Goal: Transaction & Acquisition: Purchase product/service

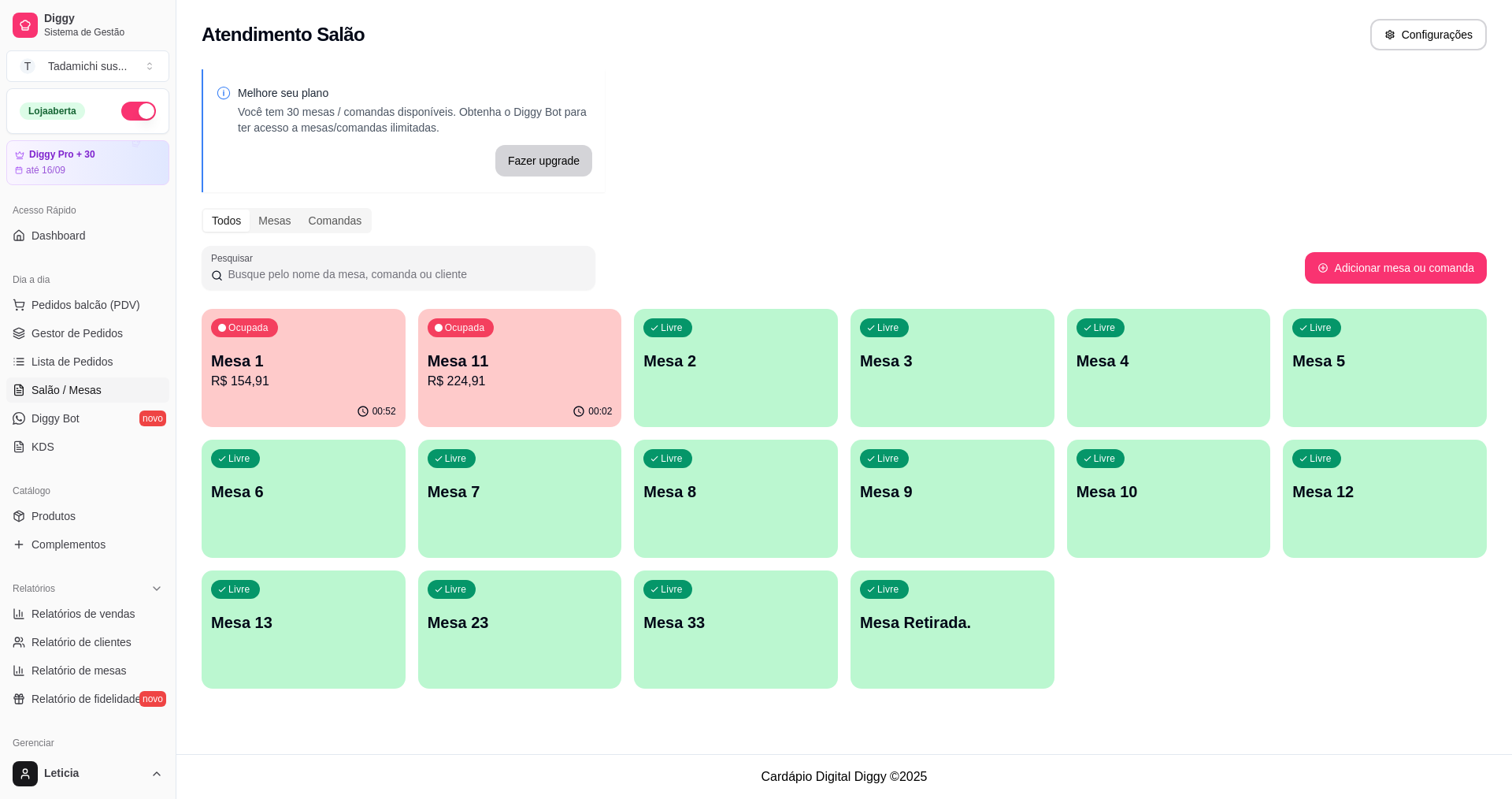
scroll to position [79, 0]
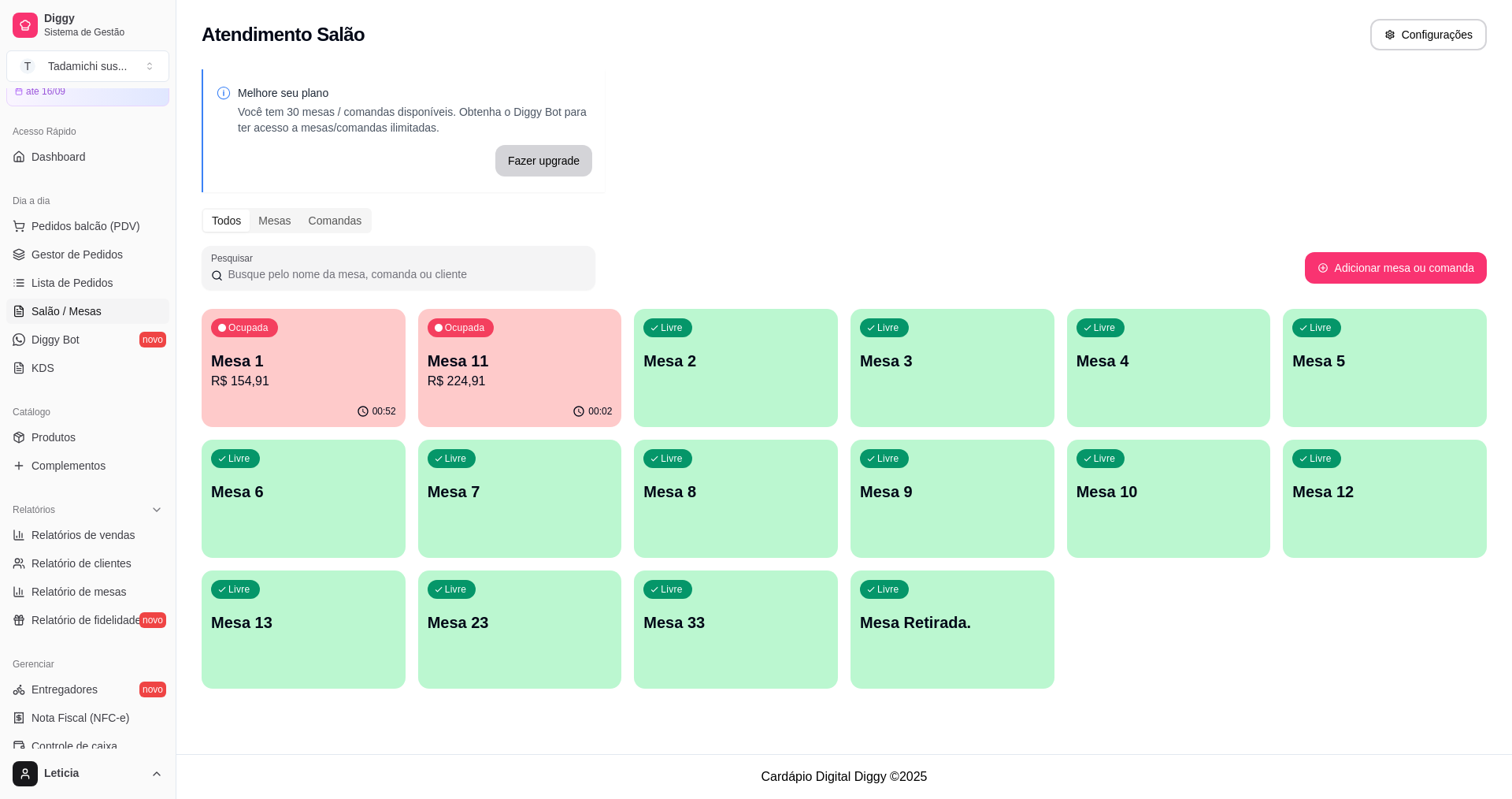
click at [285, 626] on p "Mesa 13" at bounding box center [304, 622] width 185 height 22
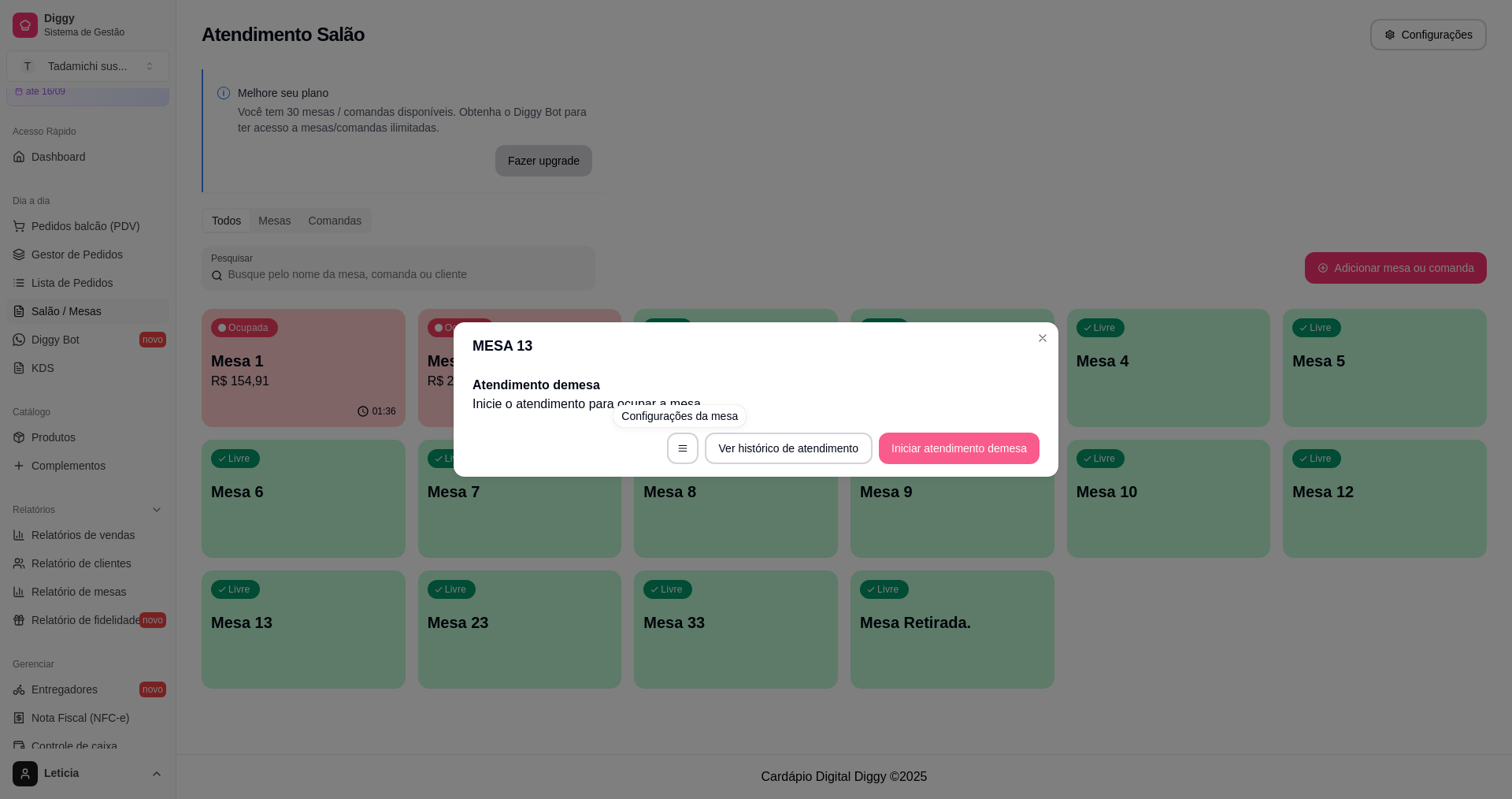
click at [1021, 455] on button "Iniciar atendimento de mesa" at bounding box center [958, 447] width 160 height 31
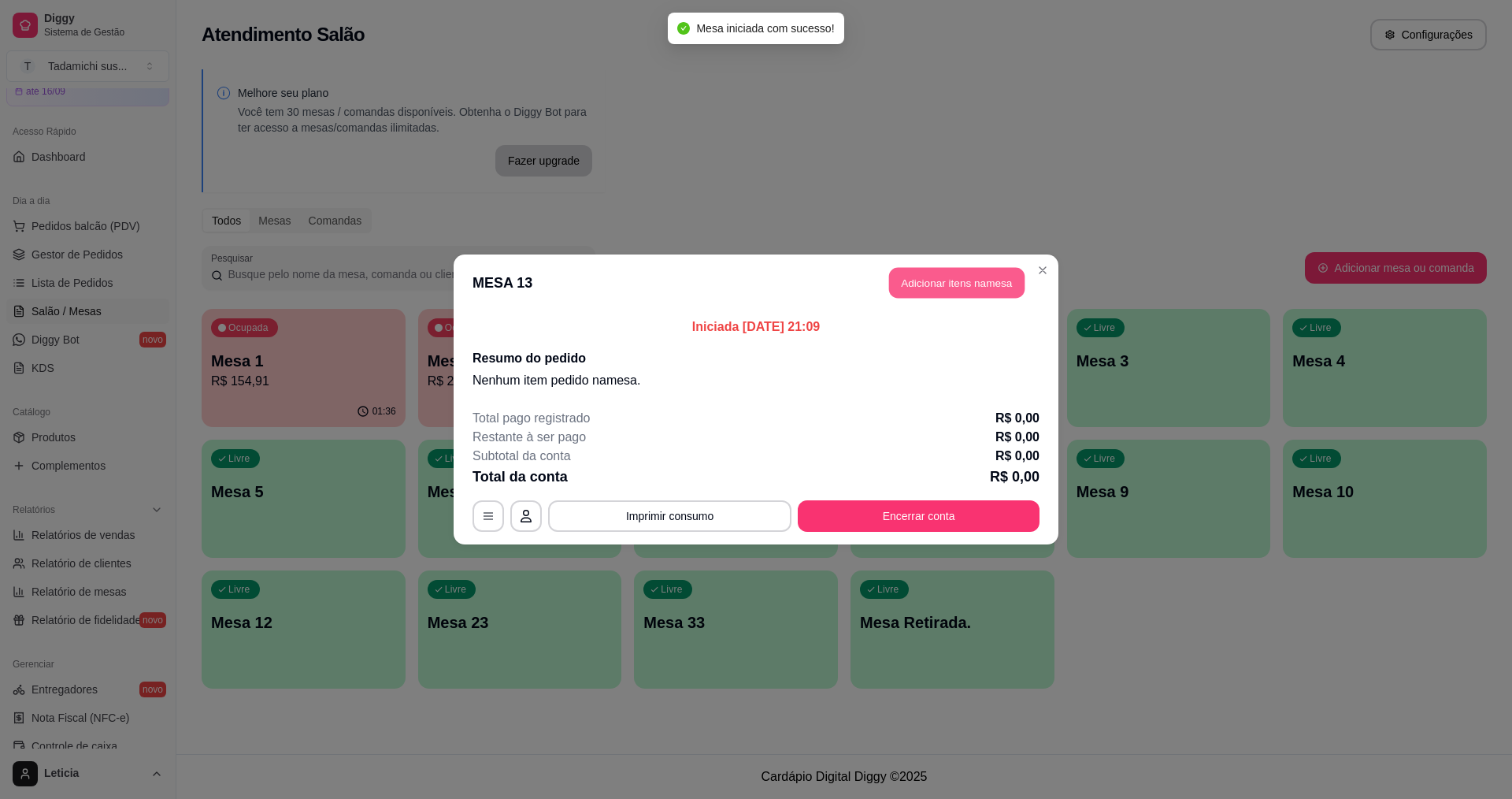
click at [937, 267] on button "Adicionar itens na mesa" at bounding box center [957, 283] width 136 height 31
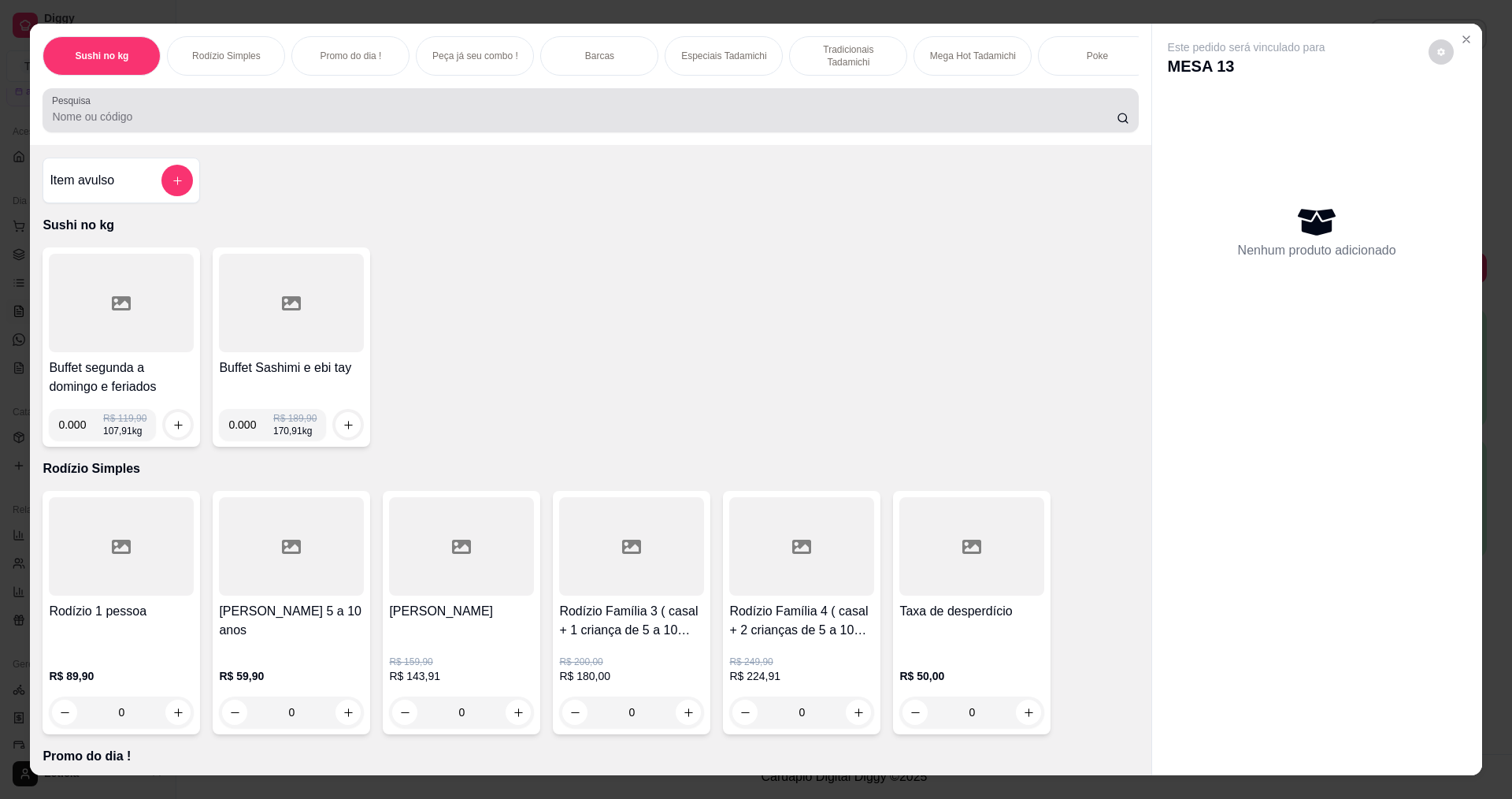
click at [276, 125] on input "Pesquisa" at bounding box center [583, 116] width 1064 height 16
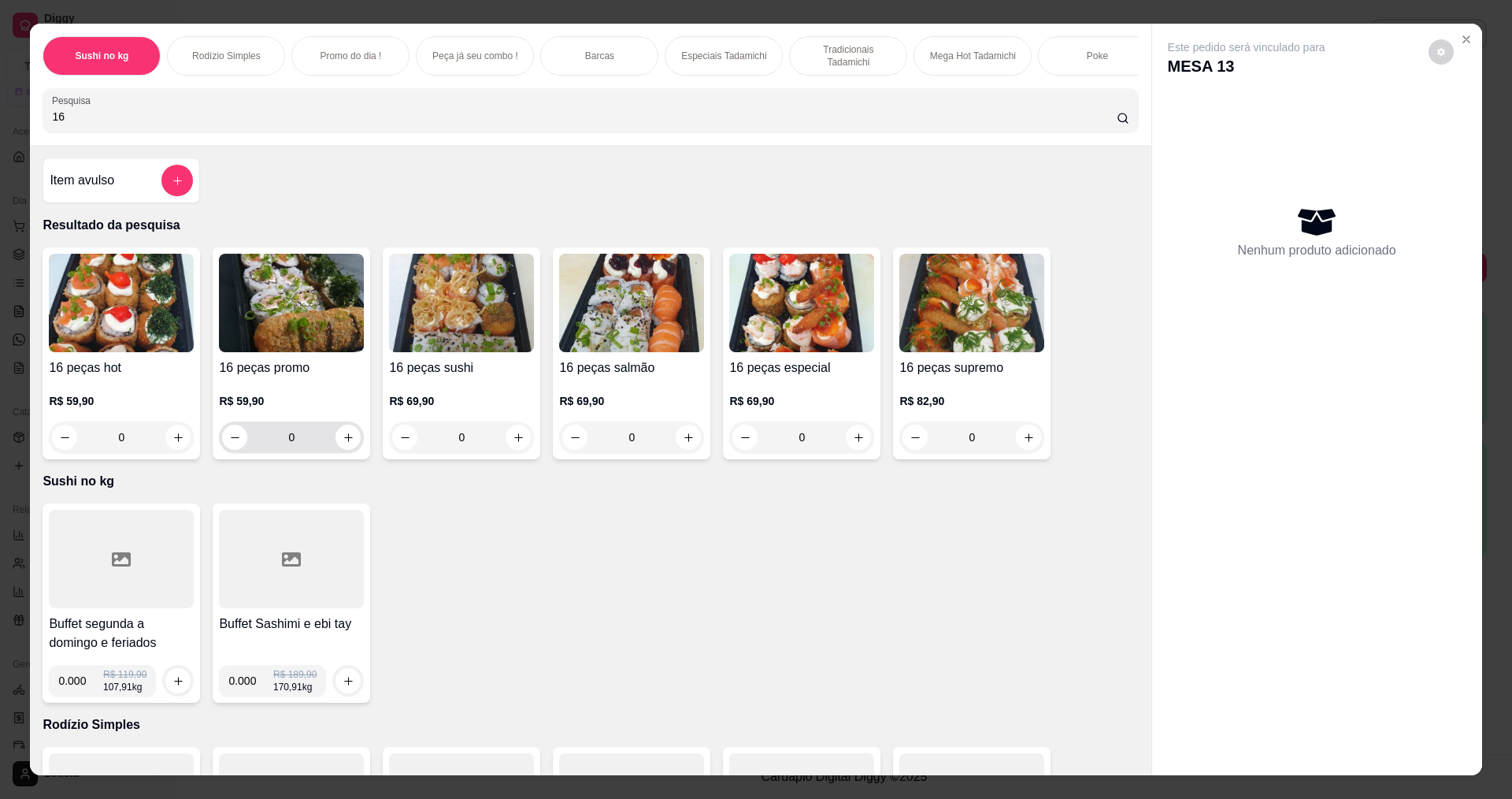
type input "16"
click at [343, 443] on icon "increase-product-quantity" at bounding box center [349, 437] width 12 height 12
type input "1"
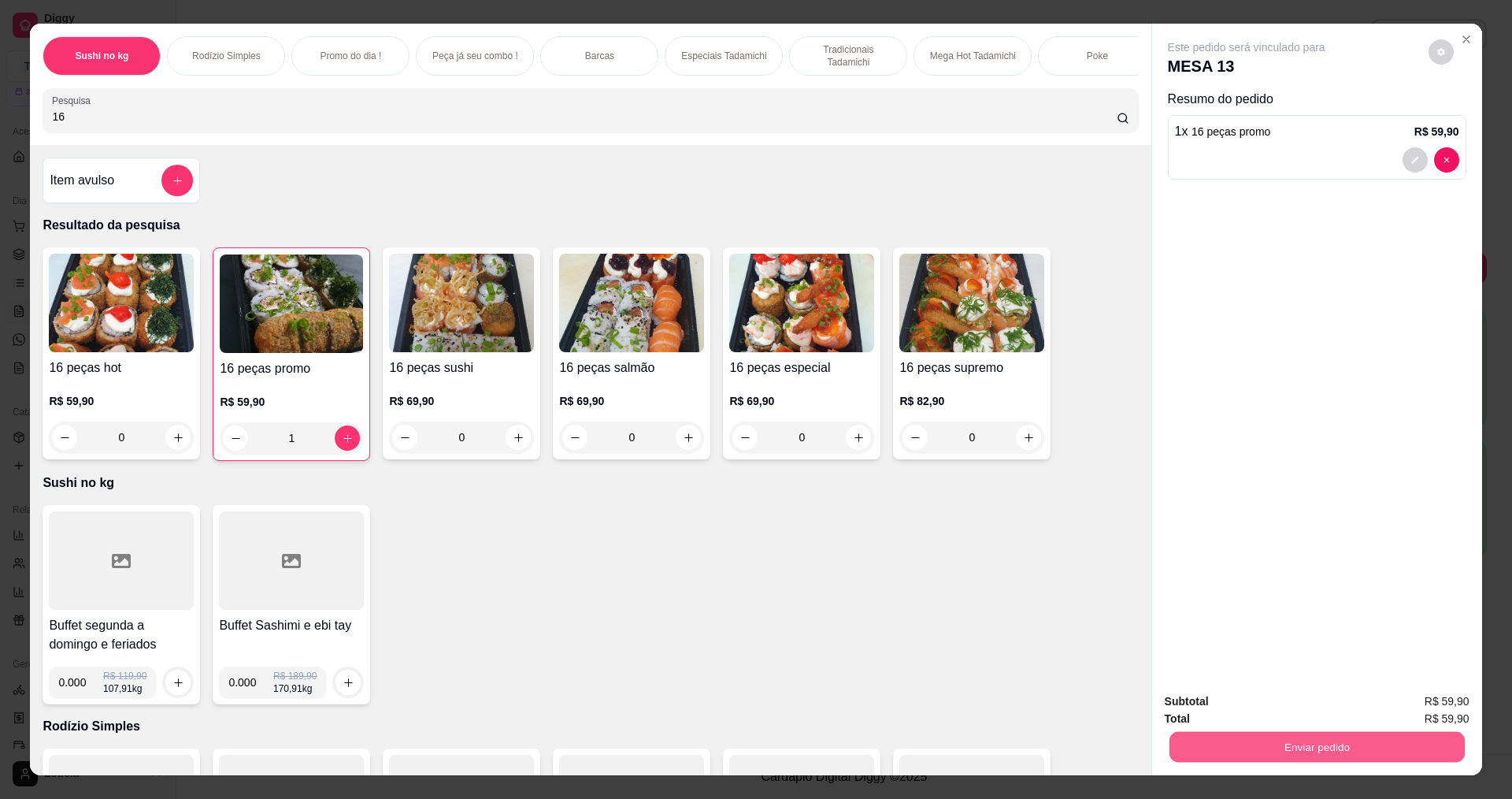
click at [1381, 749] on button "Enviar pedido" at bounding box center [1317, 746] width 295 height 31
click at [1311, 713] on button "Não registrar e enviar pedido" at bounding box center [1264, 707] width 159 height 29
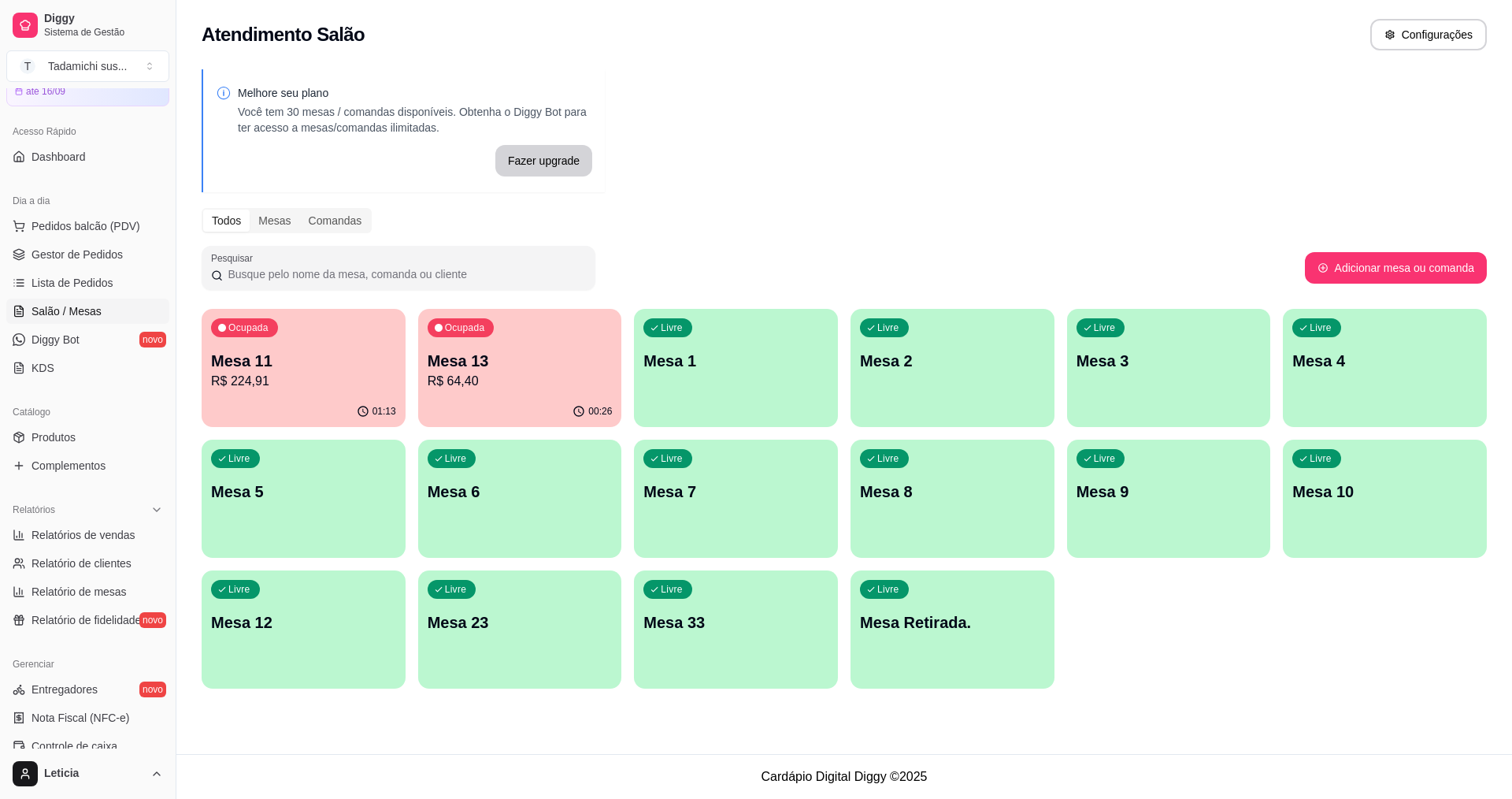
click at [980, 509] on div "Livre Mesa 8" at bounding box center [953, 489] width 204 height 99
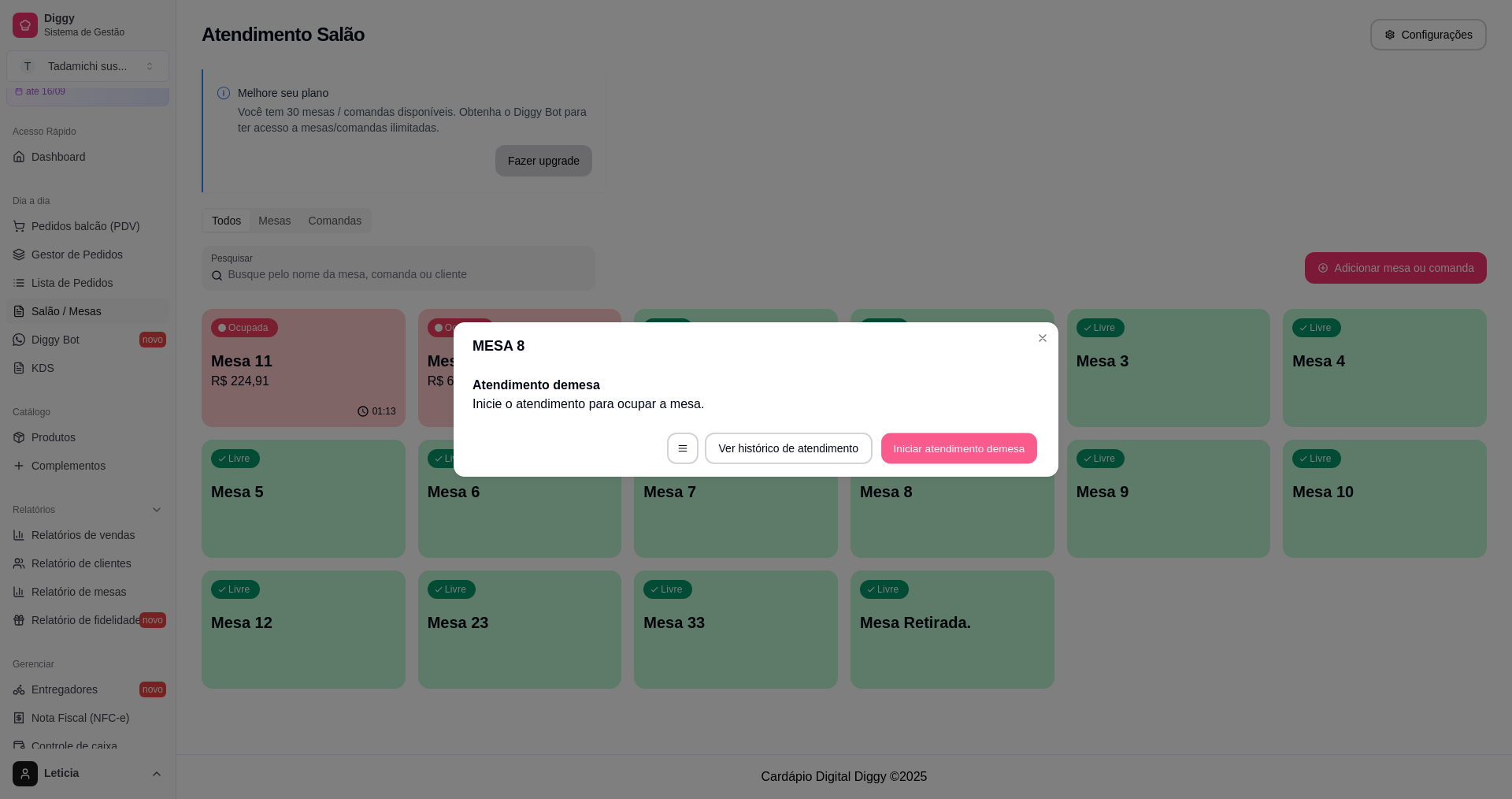
click at [995, 448] on button "Iniciar atendimento de mesa" at bounding box center [959, 448] width 156 height 31
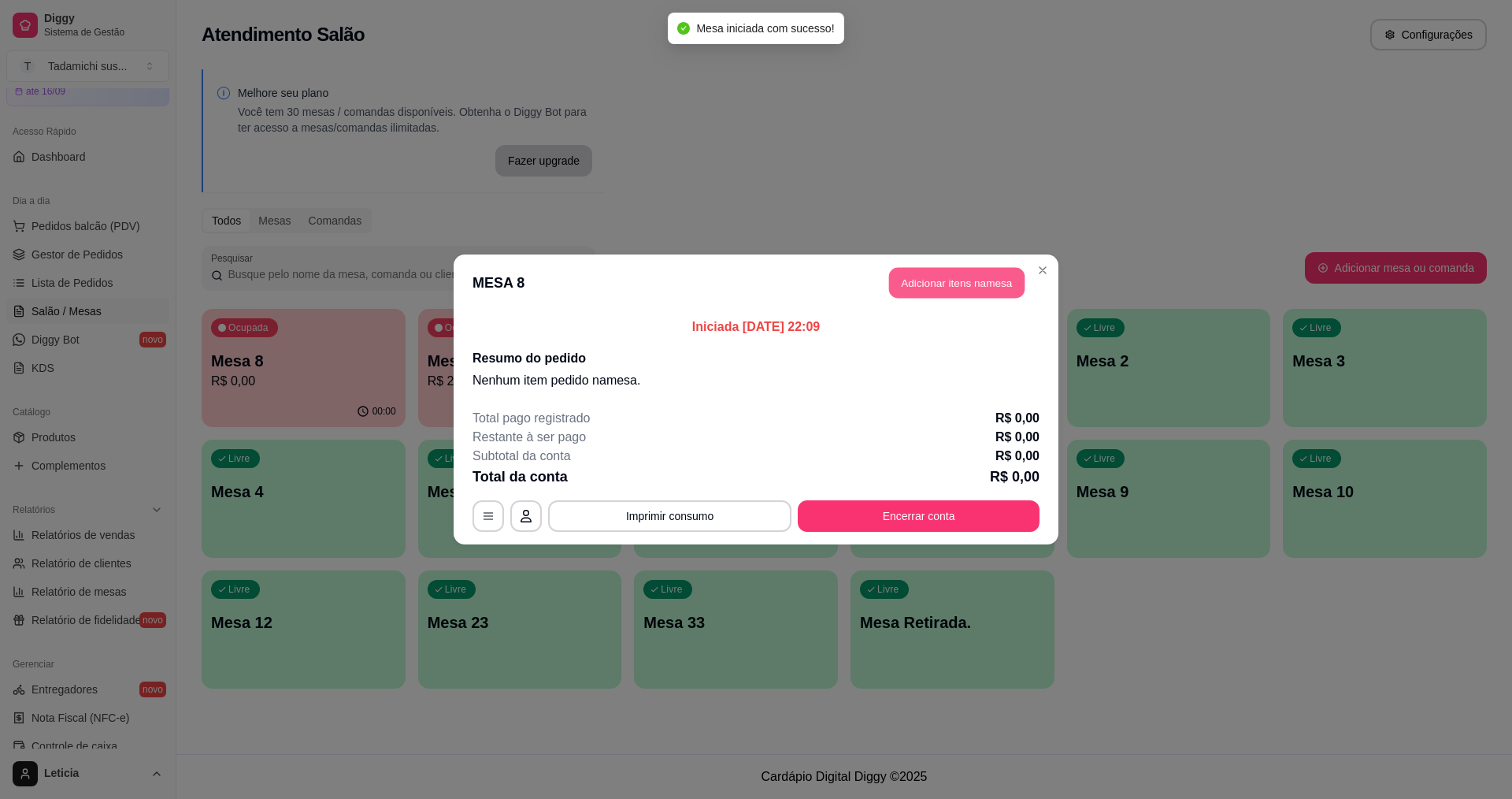
click at [995, 283] on button "Adicionar itens na mesa" at bounding box center [957, 283] width 136 height 31
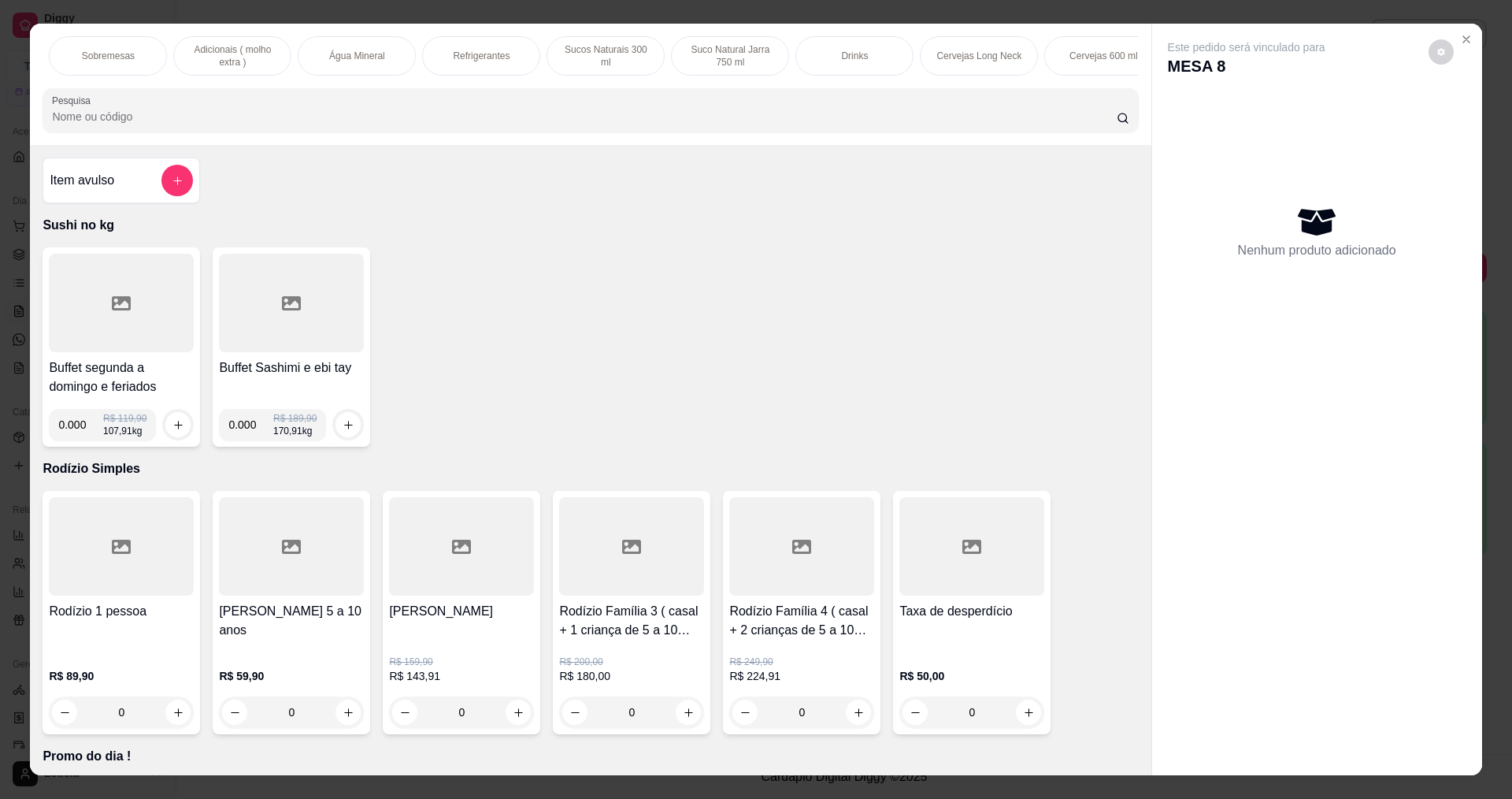
scroll to position [0, 2048]
click at [1015, 53] on p "Cervejas 600 ml" at bounding box center [1041, 55] width 69 height 13
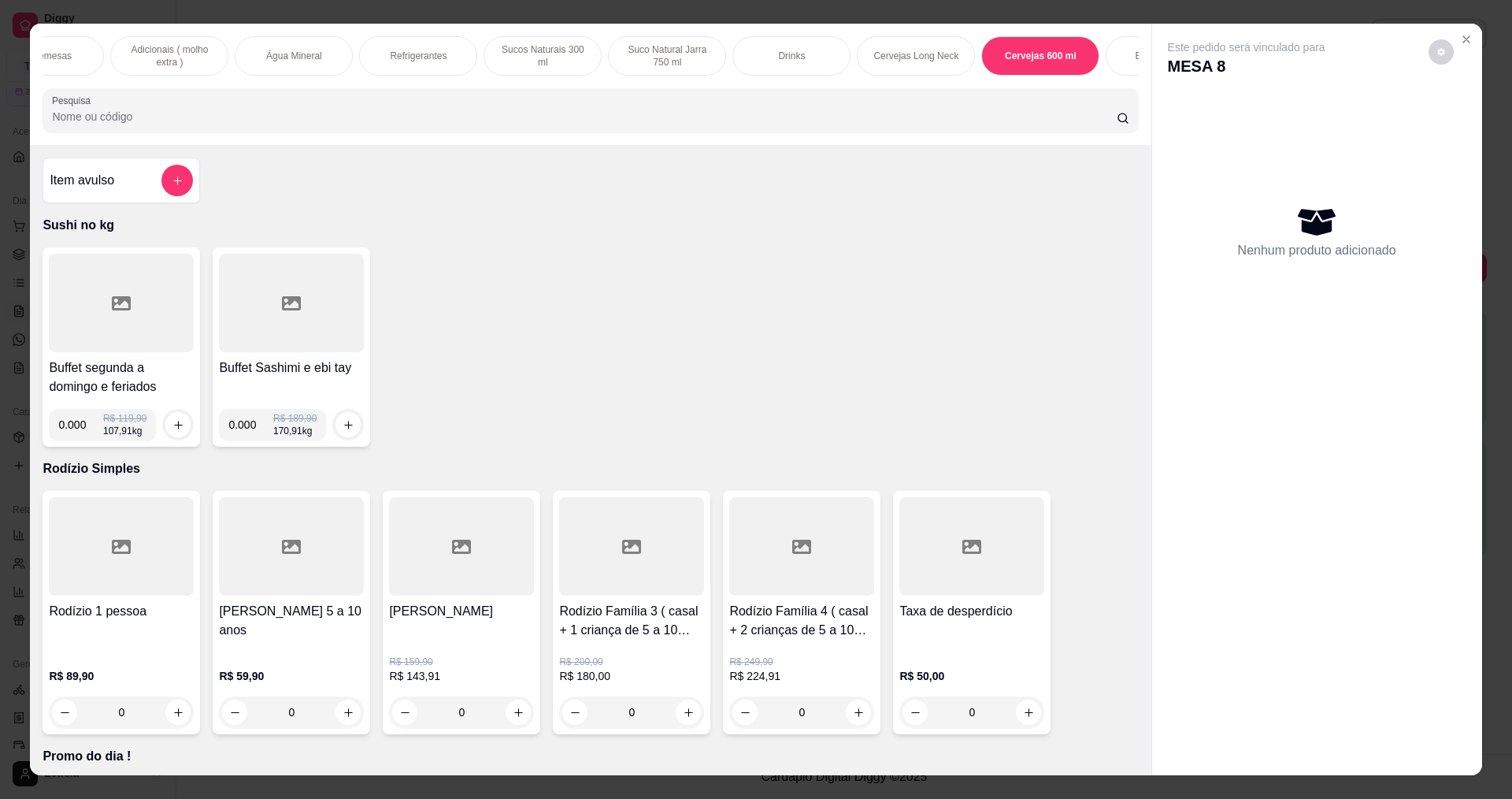
scroll to position [27, 0]
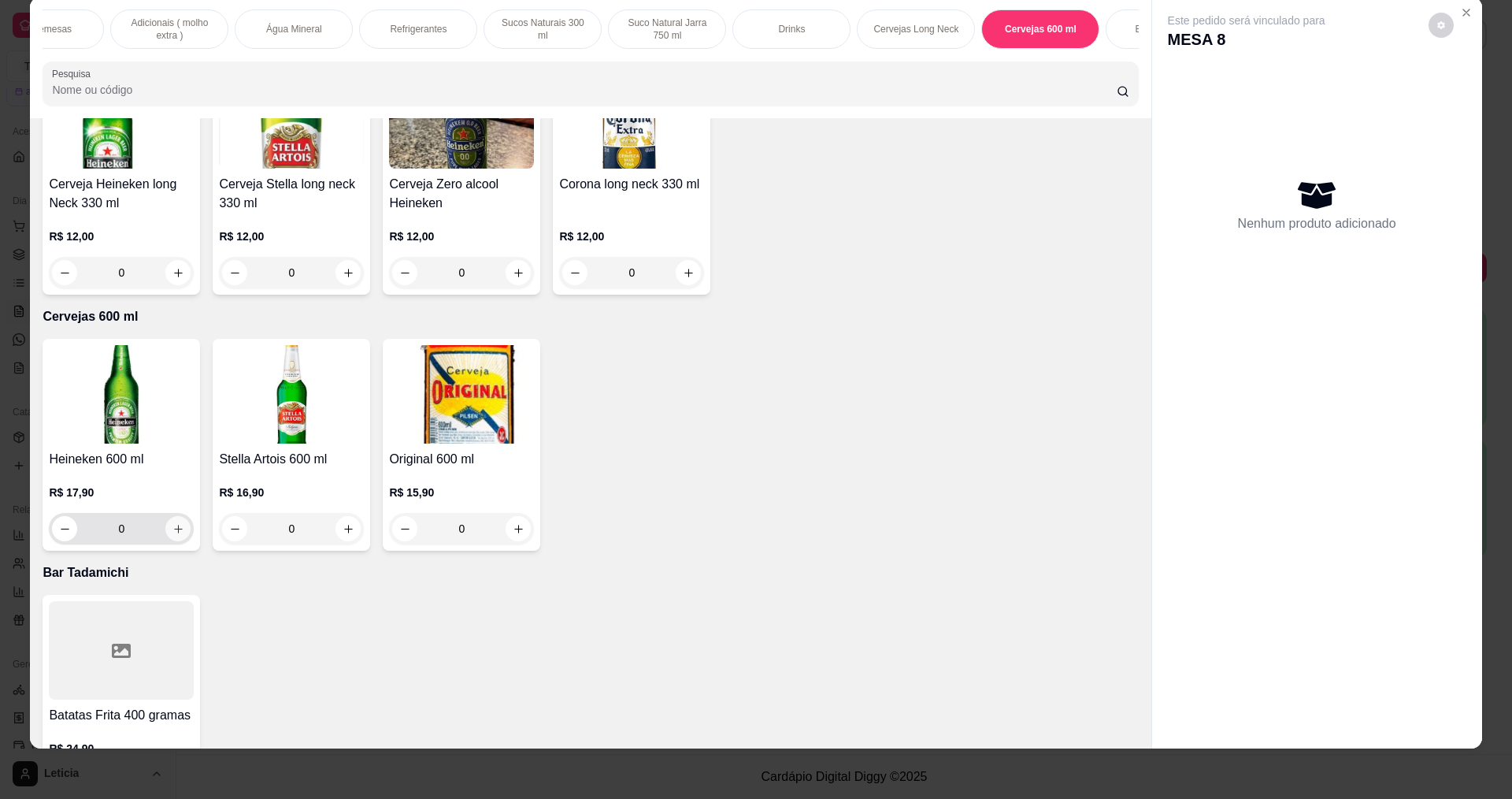
click at [174, 525] on icon "increase-product-quantity" at bounding box center [178, 529] width 8 height 8
click at [172, 523] on icon "increase-product-quantity" at bounding box center [178, 529] width 12 height 12
type input "2"
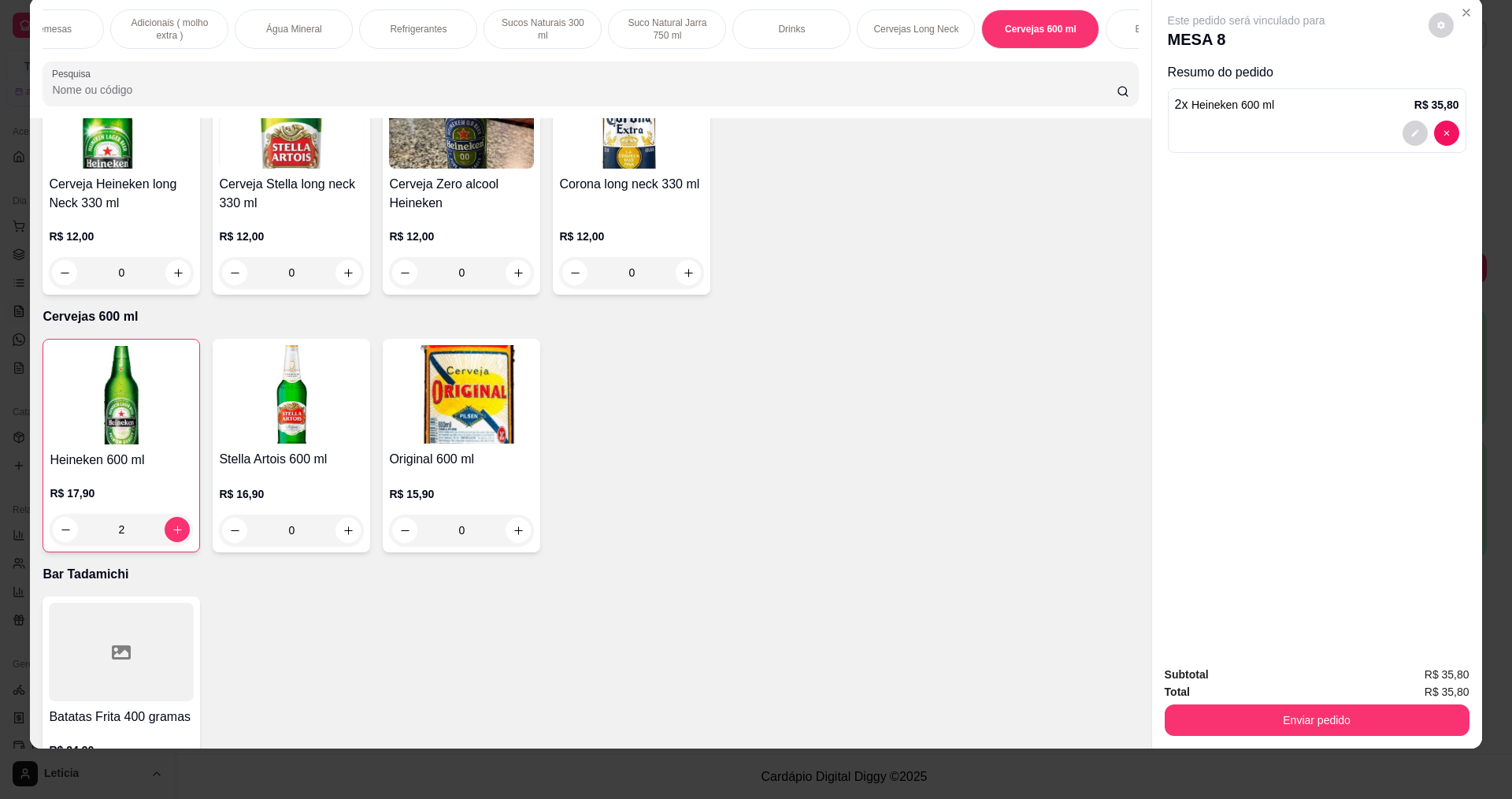
click at [1201, 734] on div "Subtotal R$ 35,80 Total R$ 35,80 Enviar pedido" at bounding box center [1317, 701] width 330 height 95
click at [1269, 712] on button "Enviar pedido" at bounding box center [1317, 719] width 295 height 31
click at [1256, 678] on button "Não registrar e enviar pedido" at bounding box center [1264, 680] width 159 height 29
